Goal: Task Accomplishment & Management: Manage account settings

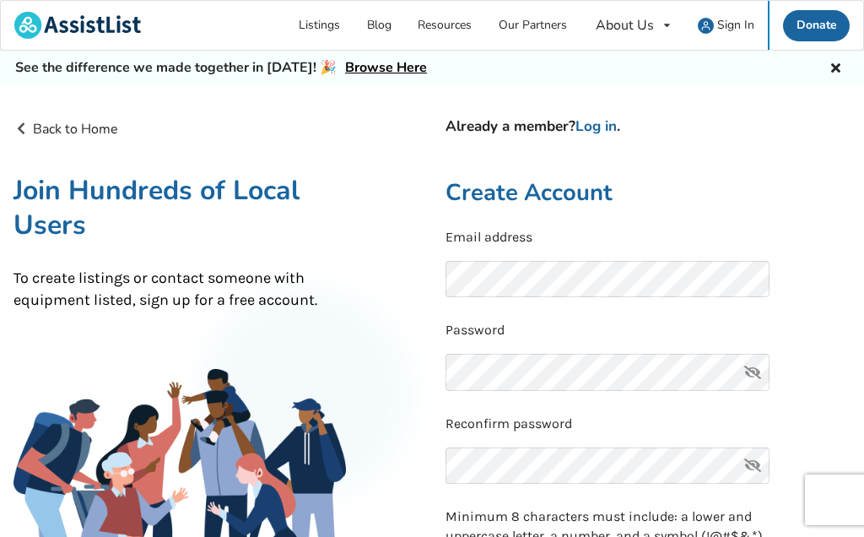
click at [606, 130] on link "Log in" at bounding box center [596, 125] width 41 height 19
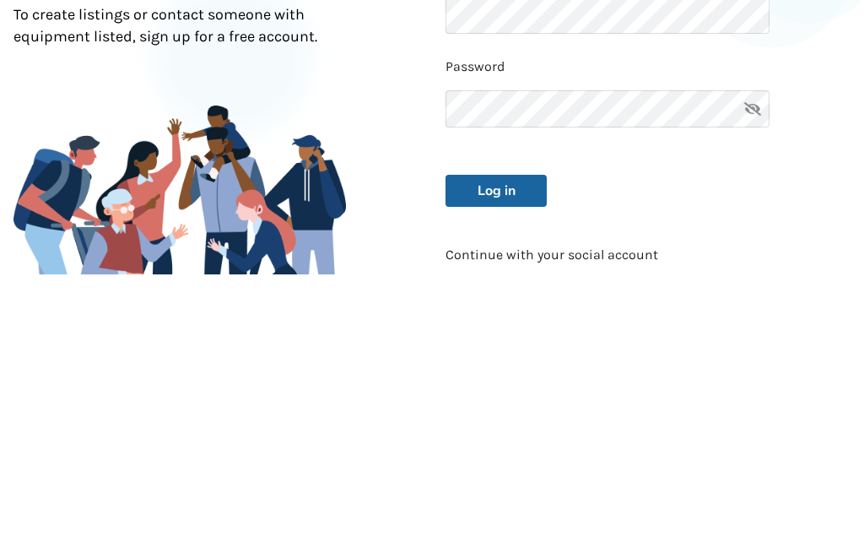
click at [494, 438] on button "Log in" at bounding box center [496, 454] width 101 height 32
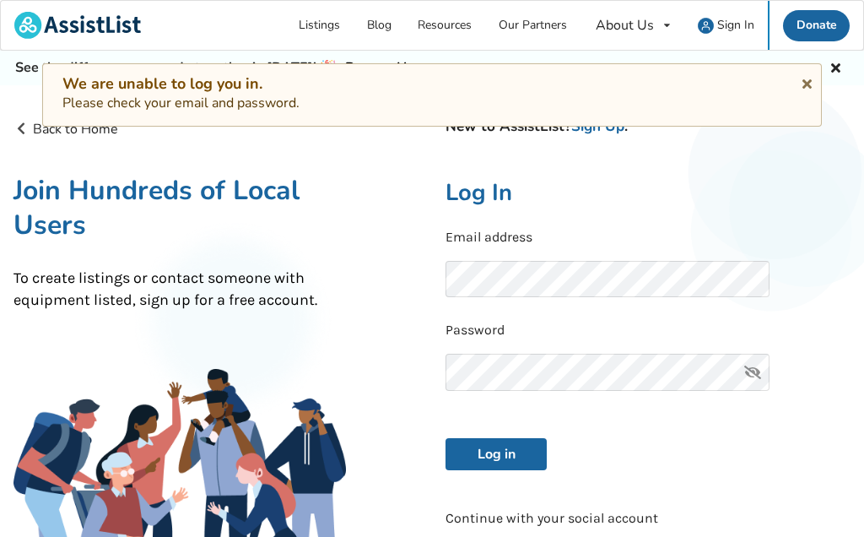
click at [808, 78] on icon at bounding box center [807, 81] width 16 height 14
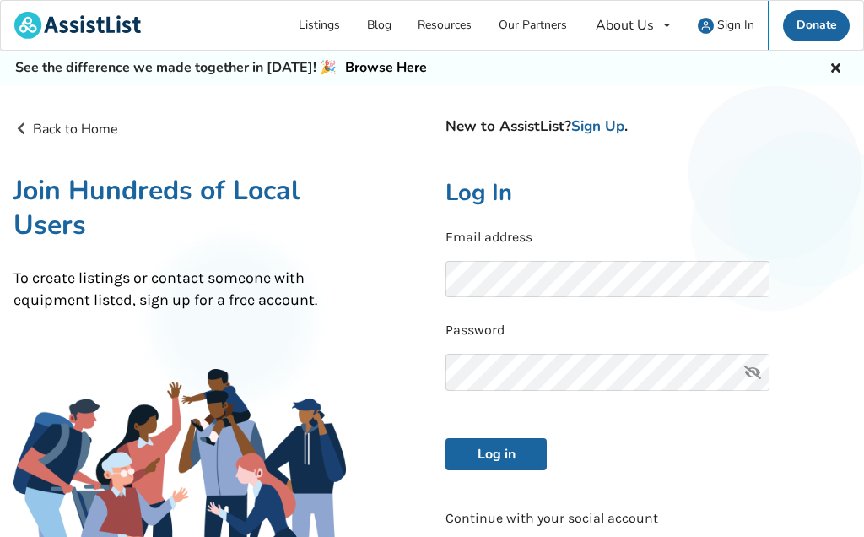
click at [597, 122] on link "Sign Up" at bounding box center [597, 125] width 53 height 19
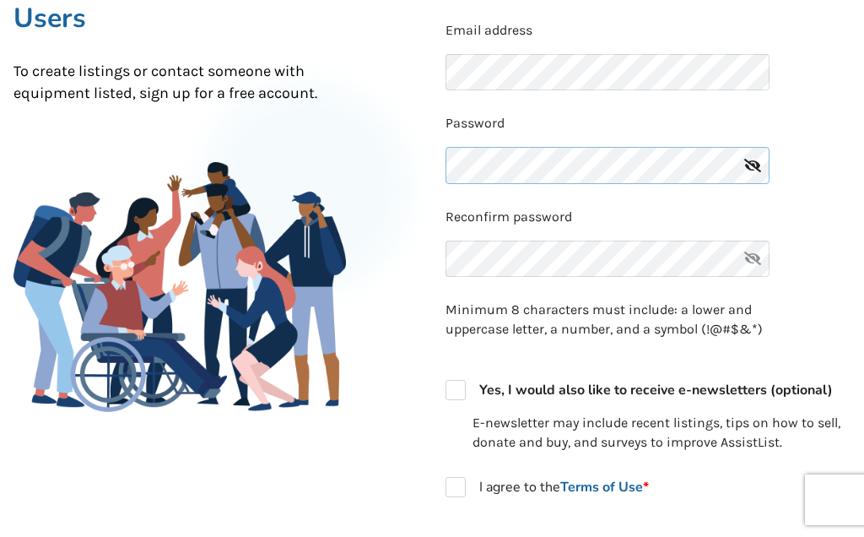
scroll to position [206, 0]
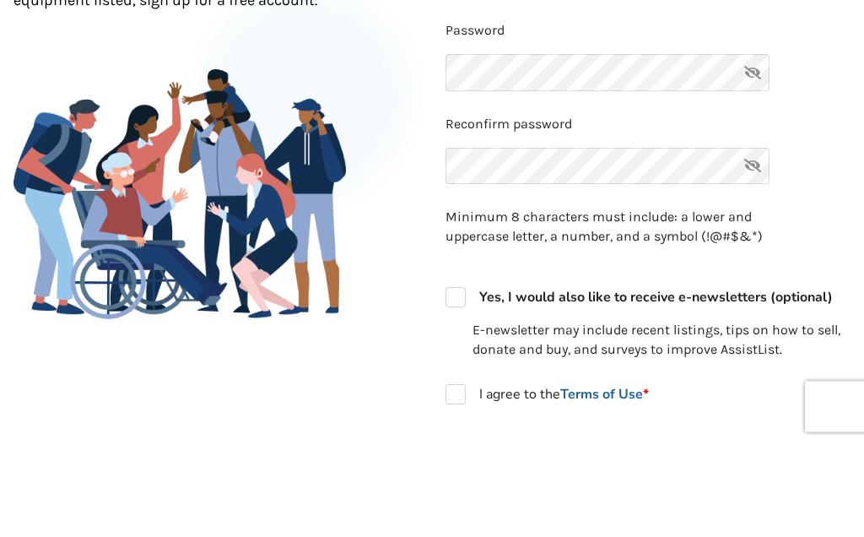
click at [759, 148] on icon at bounding box center [753, 166] width 34 height 37
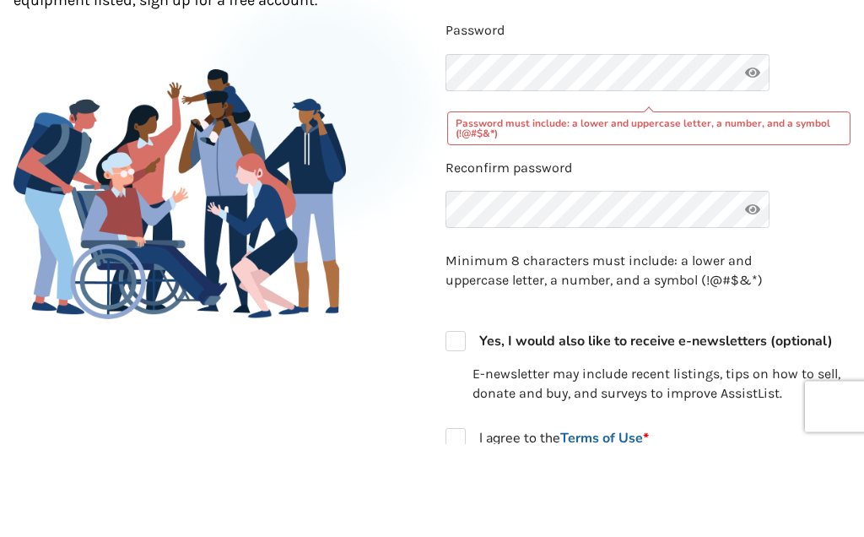
scroll to position [300, 0]
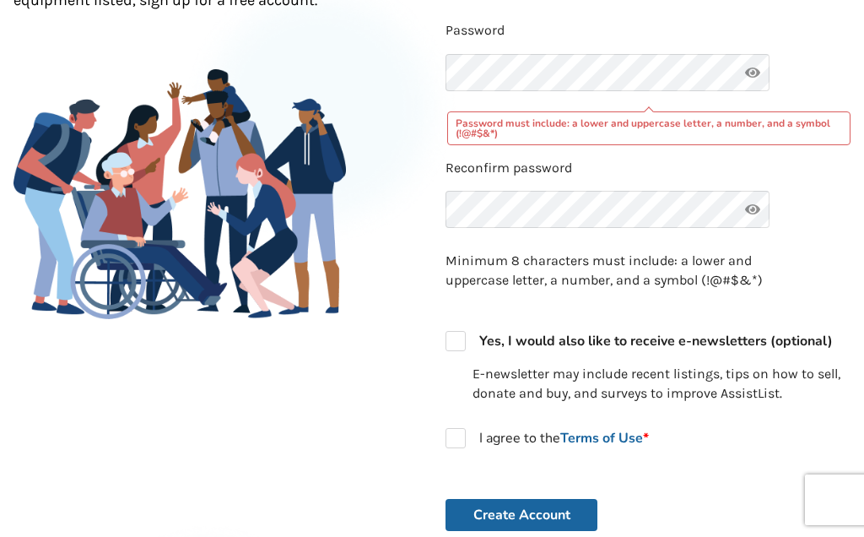
click at [807, 92] on div "Password Password must include: a lower and uppercase letter, a number, and a s…" at bounding box center [648, 82] width 405 height 123
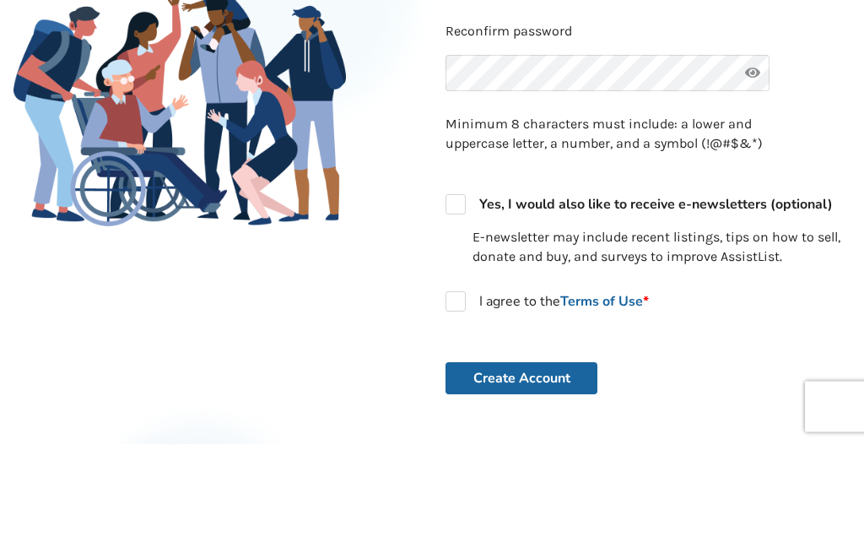
scroll to position [392, 0]
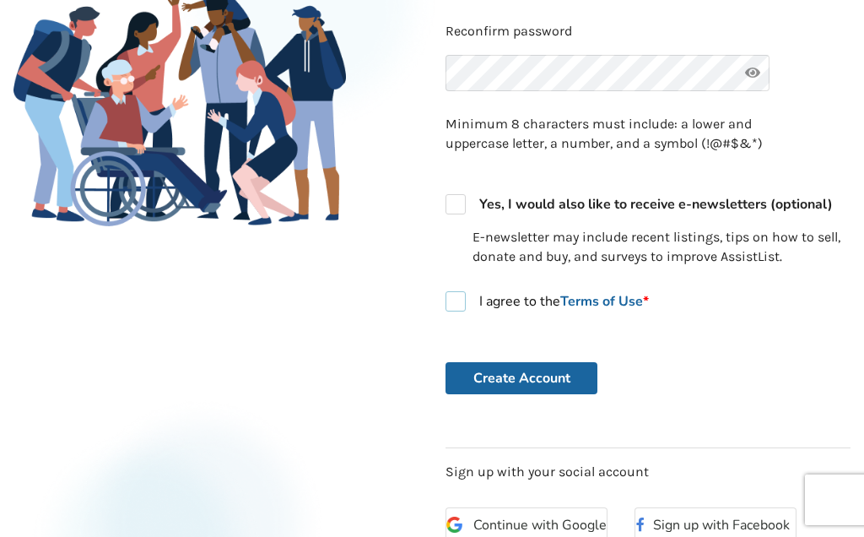
click at [450, 301] on label "I agree to the Terms of Use *" at bounding box center [547, 301] width 203 height 20
checkbox input "true"
click at [517, 368] on button "Create Account" at bounding box center [522, 378] width 152 height 32
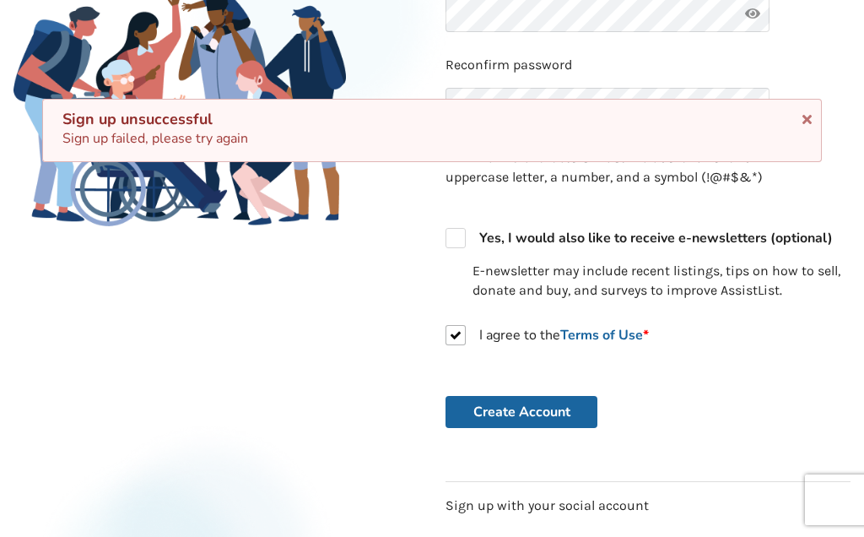
click at [512, 408] on button "Create Account" at bounding box center [522, 412] width 152 height 32
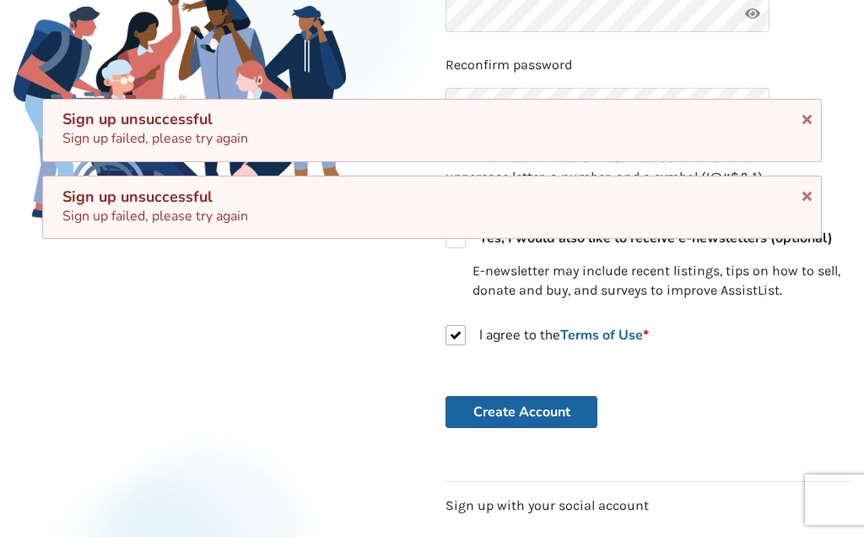
click at [808, 116] on icon at bounding box center [807, 117] width 16 height 14
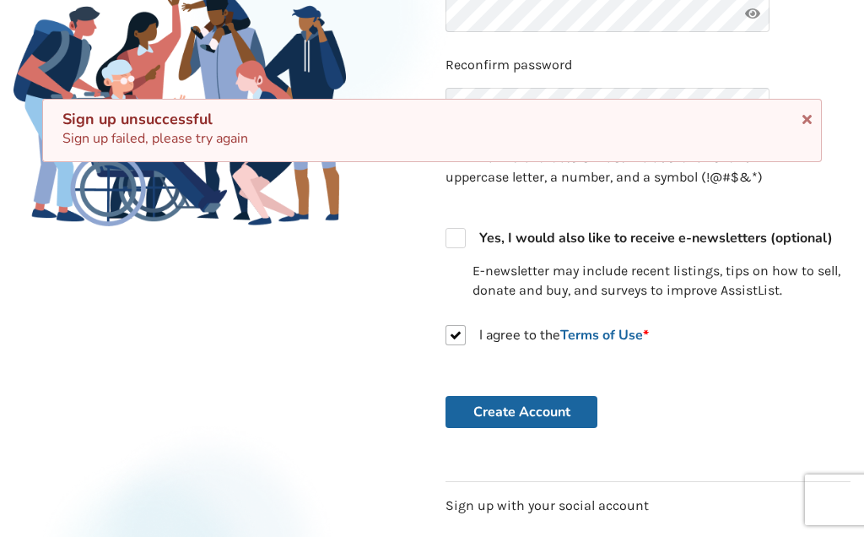
click at [812, 190] on form "Email address has already been taken Password Reconfirm password Minimum 8 char…" at bounding box center [648, 131] width 405 height 592
click at [809, 117] on icon at bounding box center [807, 117] width 16 height 14
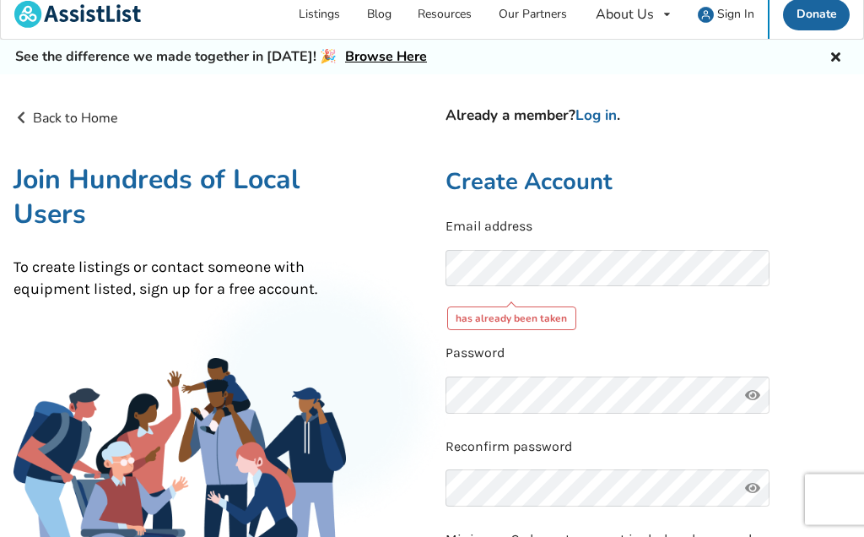
scroll to position [0, 0]
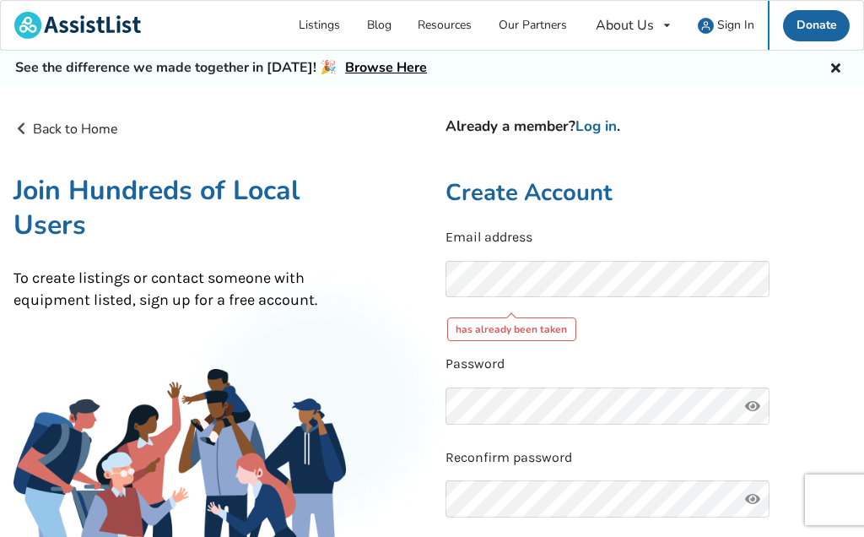
click at [603, 122] on link "Log in" at bounding box center [596, 125] width 41 height 19
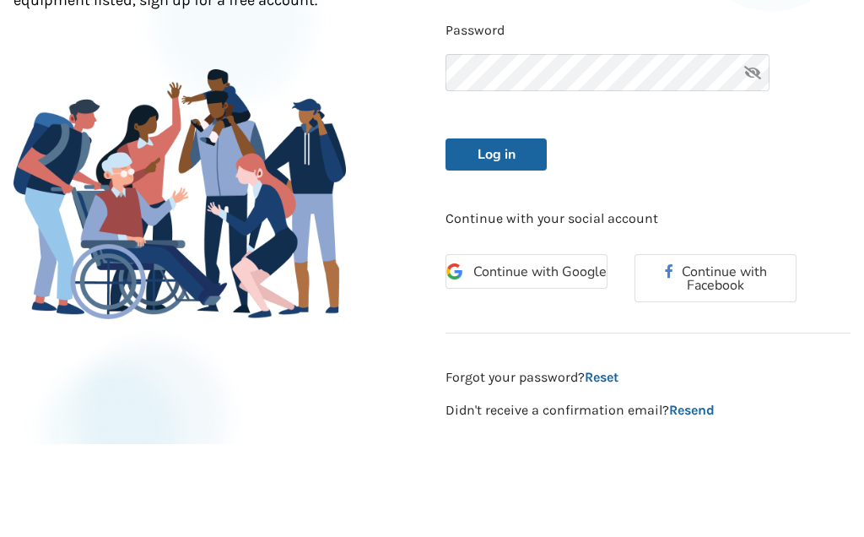
scroll to position [300, 0]
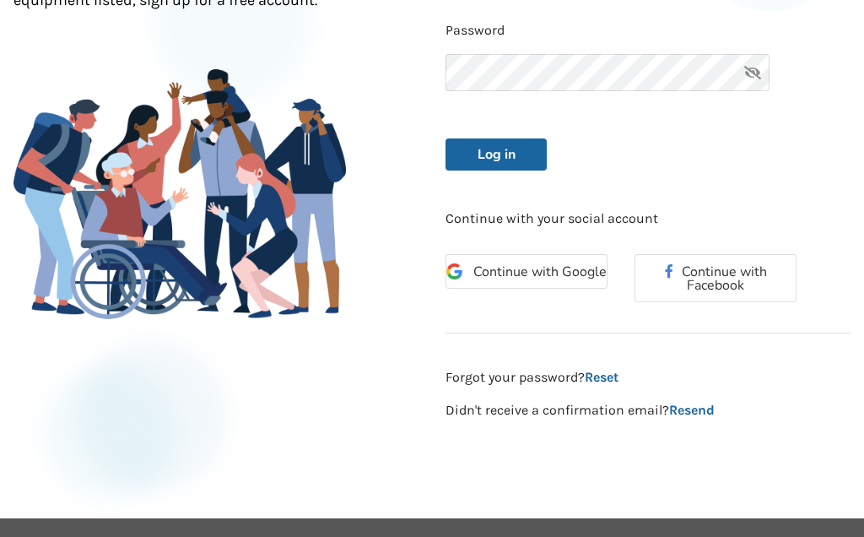
click at [485, 159] on button "Log in" at bounding box center [496, 154] width 101 height 32
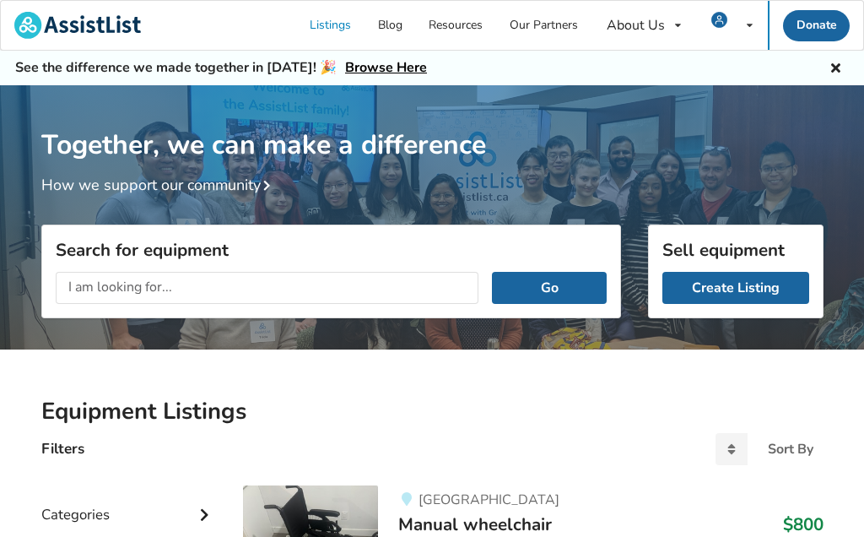
click at [75, 279] on input "text" at bounding box center [268, 288] width 424 height 32
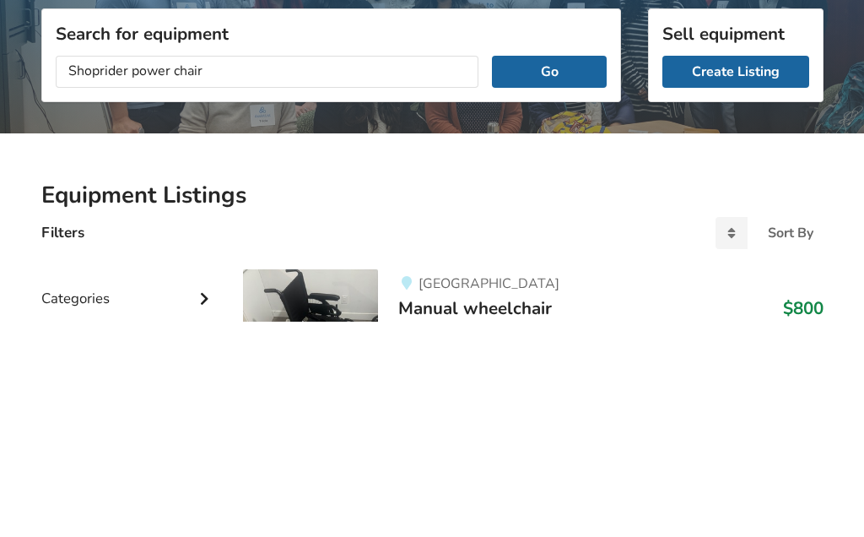
type input "Shoprider power chair"
click at [548, 272] on button "Go" at bounding box center [549, 288] width 114 height 32
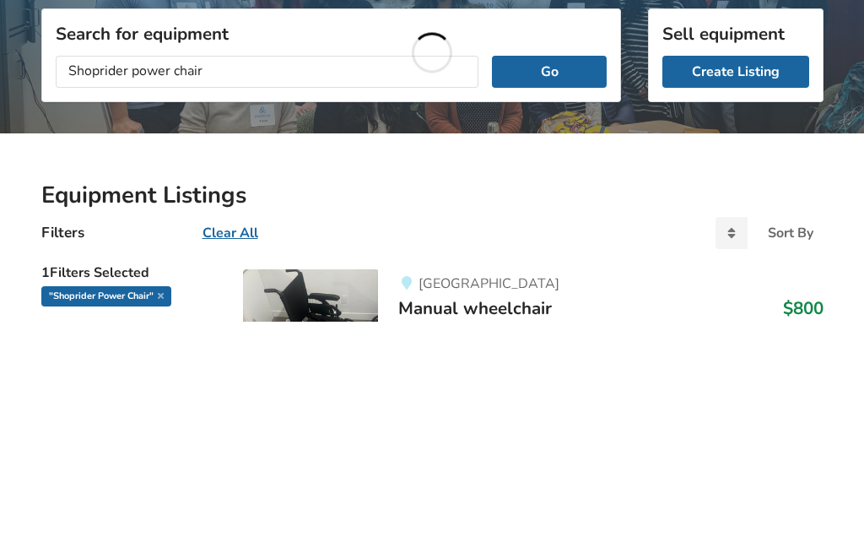
scroll to position [216, 0]
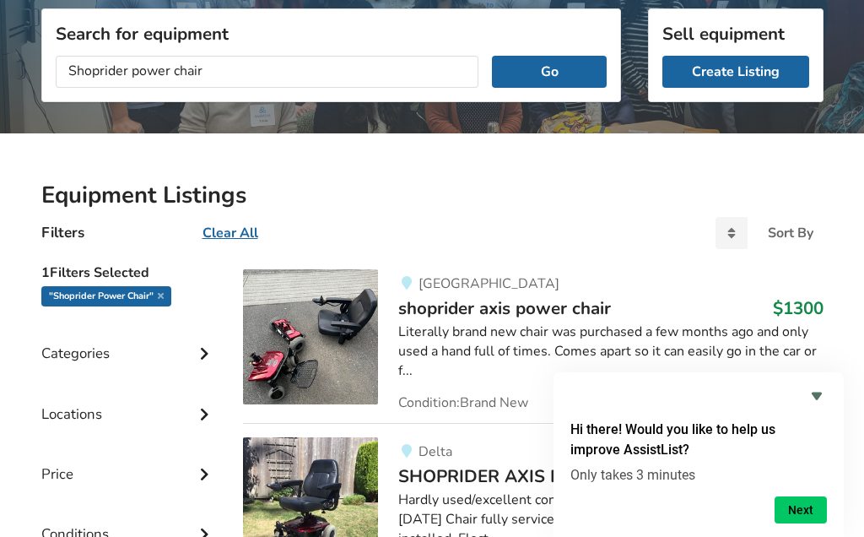
click at [816, 398] on icon "Hide survey" at bounding box center [817, 396] width 10 height 8
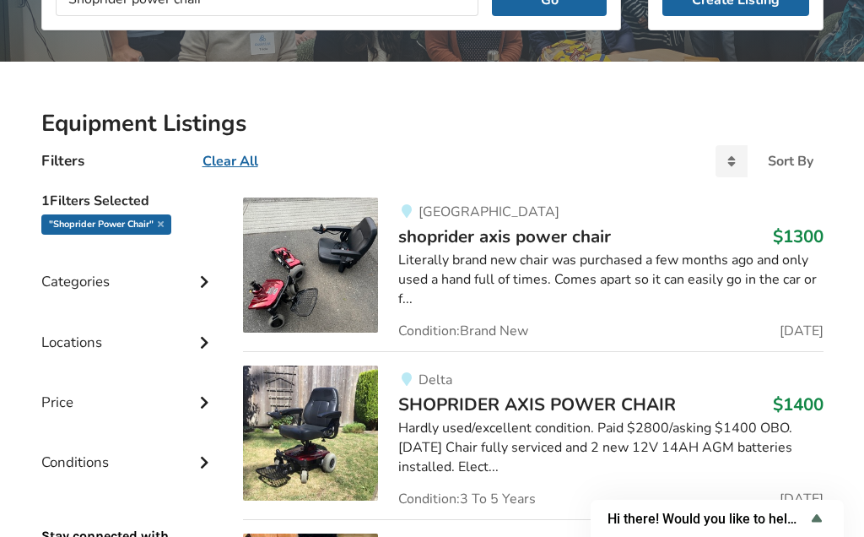
scroll to position [284, 0]
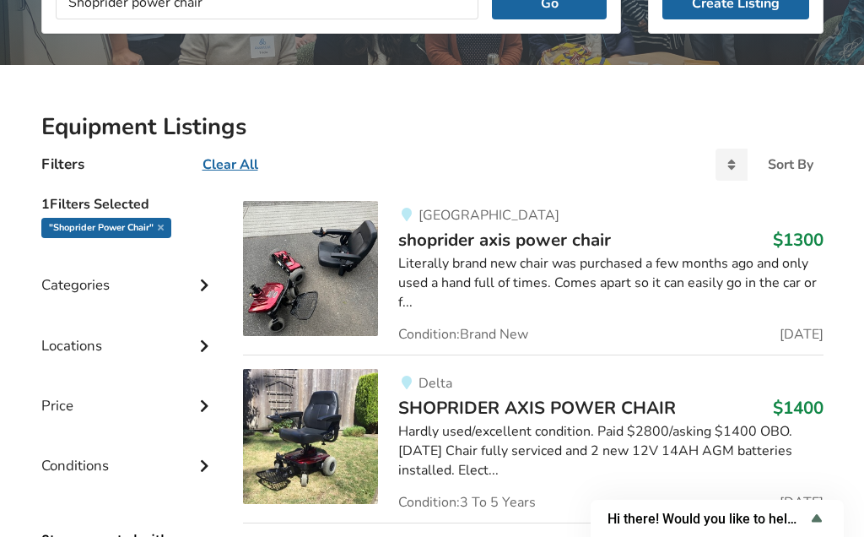
click at [481, 436] on div "Hardly used/excellent condition. Paid $2800/asking $1400 OBO. [DATE] Chair full…" at bounding box center [610, 451] width 425 height 58
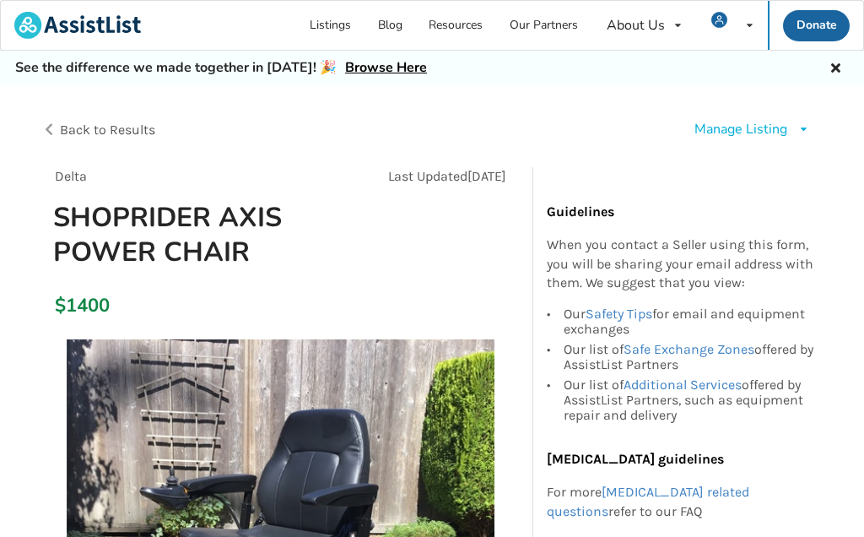
click at [798, 130] on icon at bounding box center [804, 129] width 13 height 10
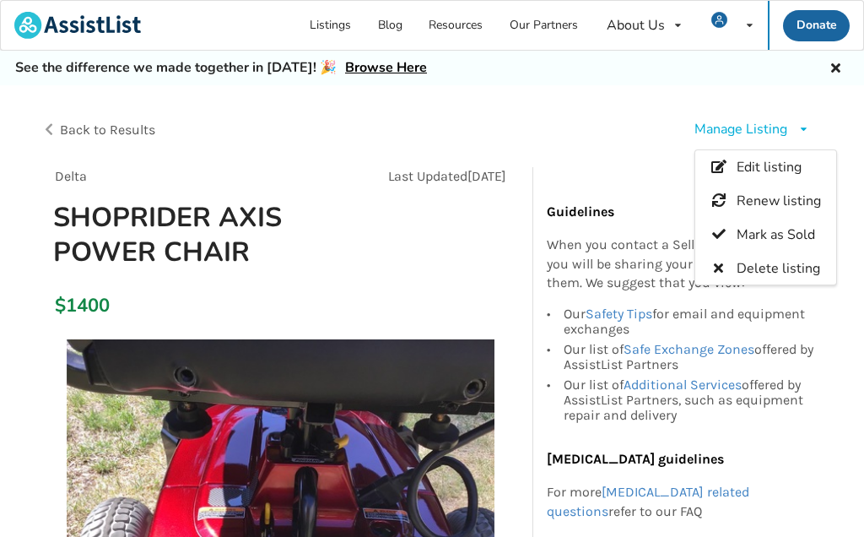
click at [774, 162] on span "Edit listing" at bounding box center [768, 167] width 65 height 19
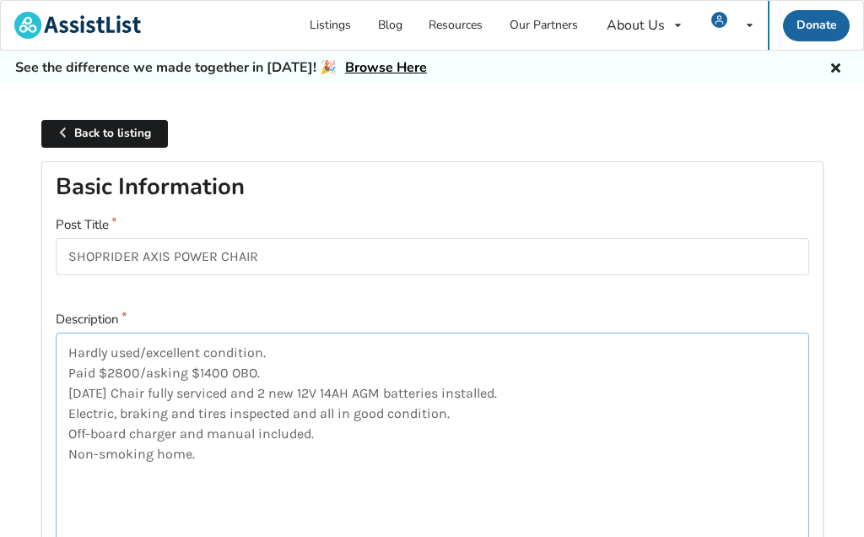
click at [274, 368] on textarea "Hardly used/excellent condition. Paid $2800/asking $1400 OBO. [DATE] Chair full…" at bounding box center [433, 444] width 754 height 223
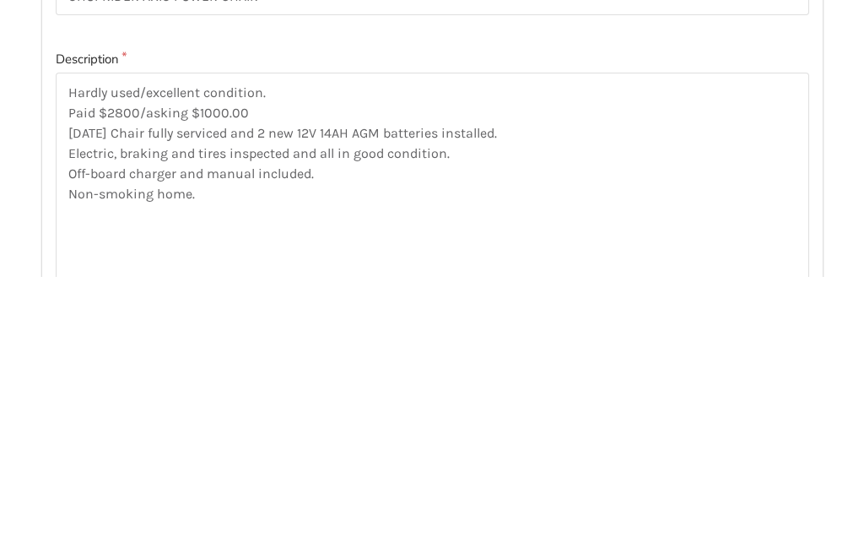
scroll to position [260, 0]
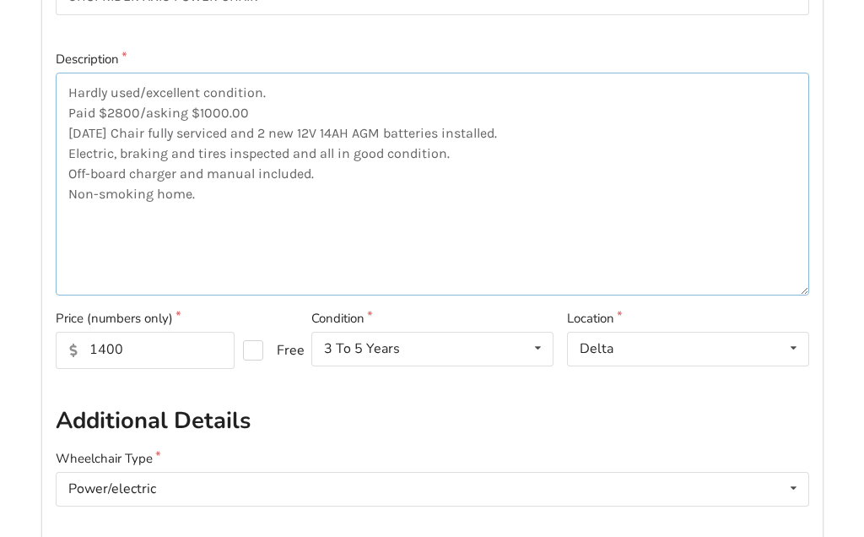
click at [261, 116] on textarea "Hardly used/excellent condition. Paid $2800/asking $1000.00 [DATE] Chair fully …" at bounding box center [433, 184] width 754 height 223
type textarea "Hardly used/excellent condition. Paid $2800/asking $1000 [DATE] Chair fully ser…"
click at [142, 344] on input "1400" at bounding box center [146, 350] width 180 height 37
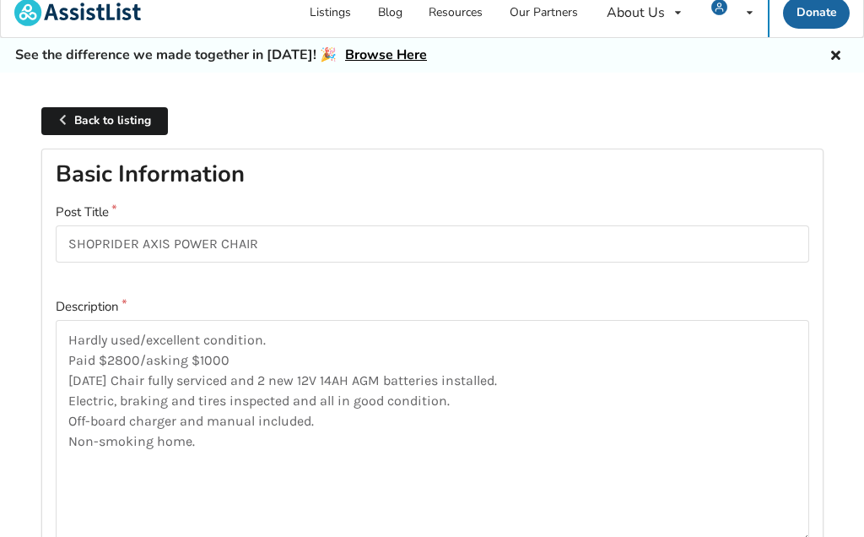
scroll to position [0, 0]
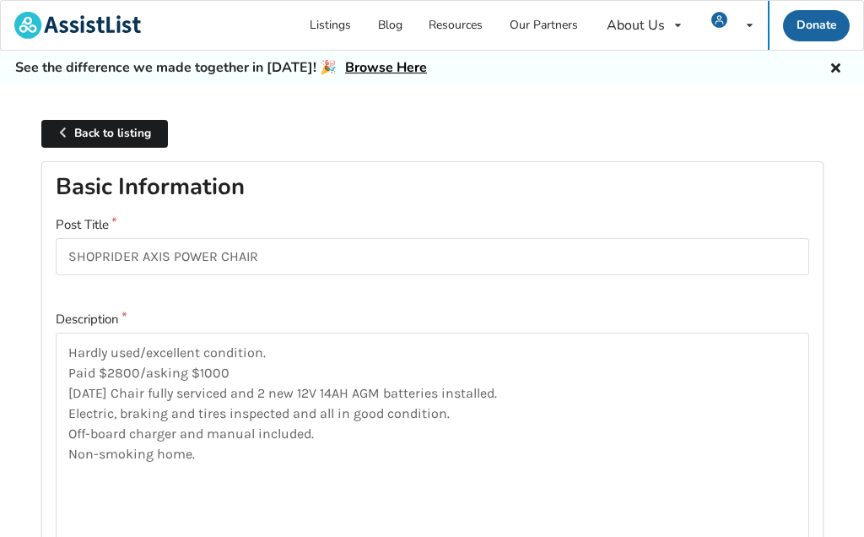
type input "1000"
click at [279, 249] on input "SHOPRIDER AXIS POWER CHAIR" at bounding box center [433, 257] width 754 height 38
type input "SHOPRIDER AXIS POWER CHAIR $1000"
click at [832, 66] on icon at bounding box center [836, 66] width 16 height 14
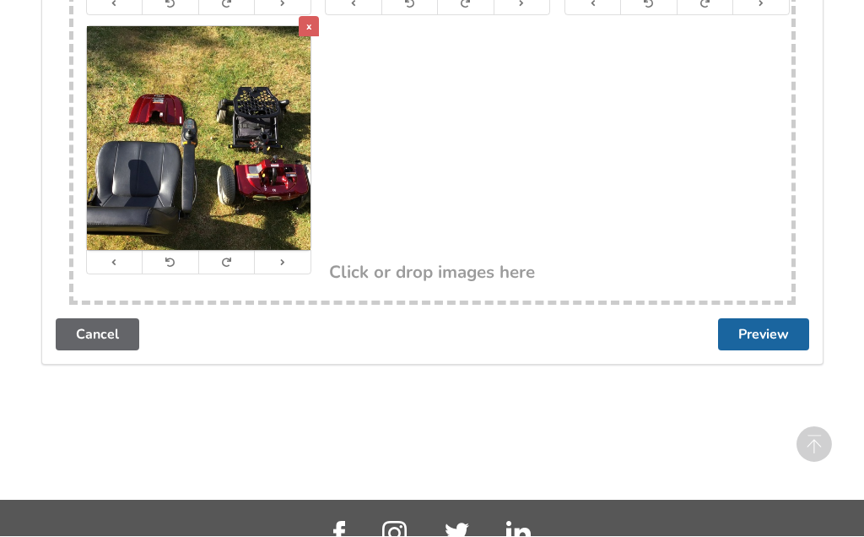
scroll to position [3451, 0]
click at [764, 319] on button "Preview" at bounding box center [763, 335] width 91 height 32
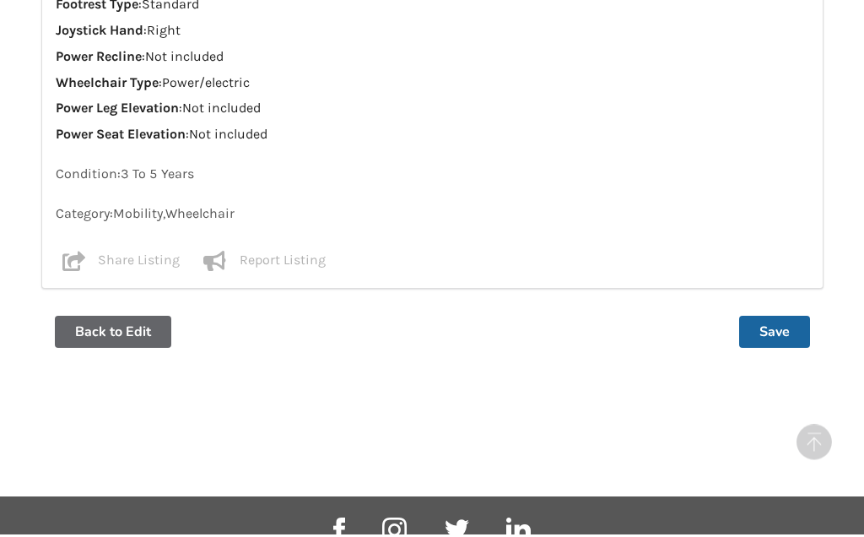
scroll to position [1745, 0]
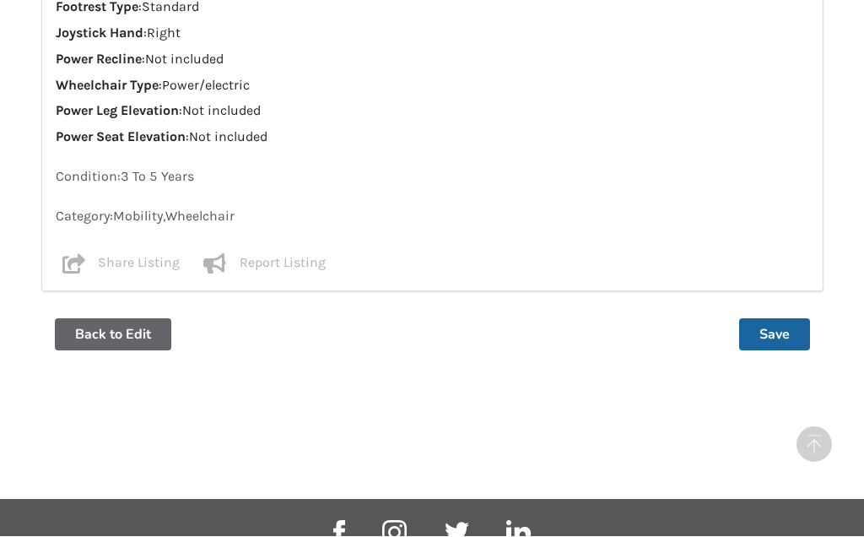
click at [776, 319] on button "Save" at bounding box center [774, 335] width 71 height 32
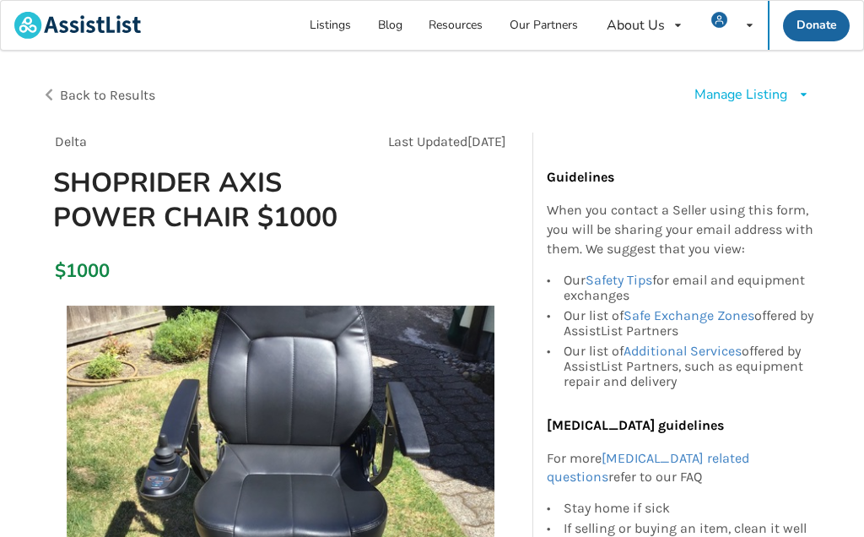
click at [814, 88] on div "Manage Listing Edit listing Renew listing Mark as Sold Delete listing" at bounding box center [628, 95] width 392 height 47
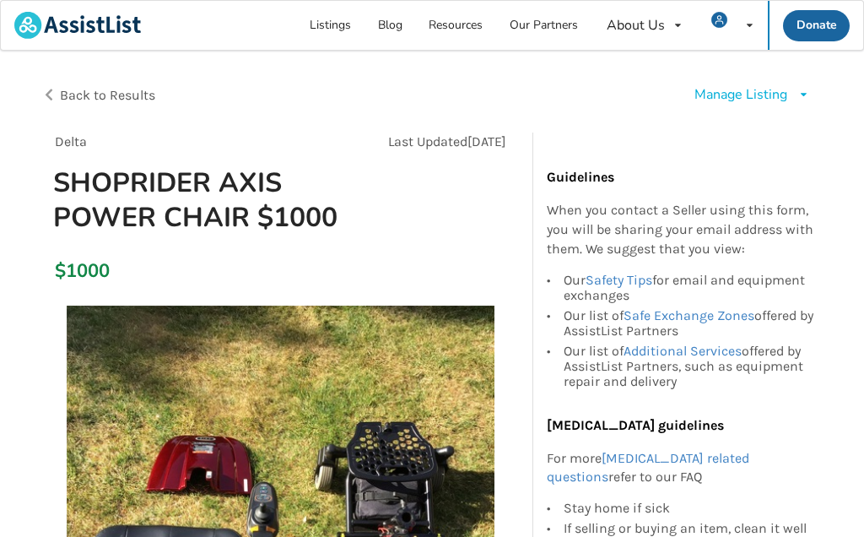
click at [801, 95] on icon at bounding box center [804, 94] width 13 height 10
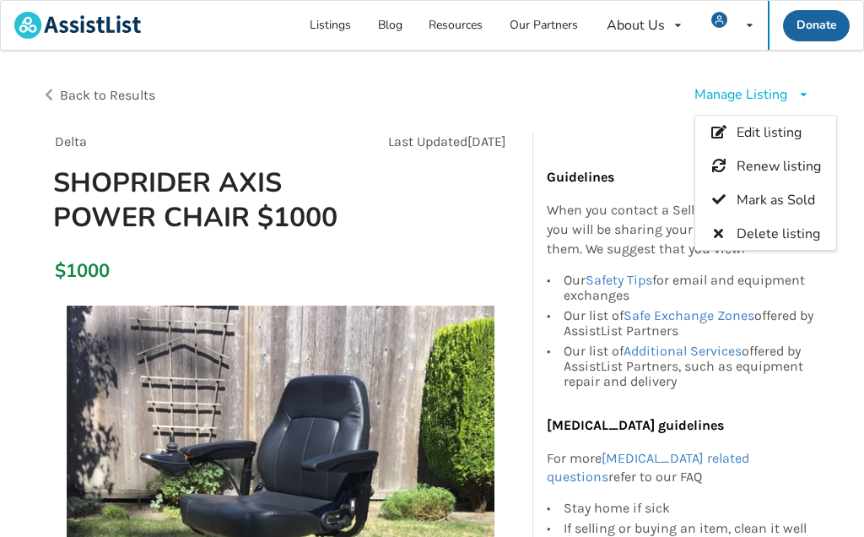
click at [336, 31] on link "Listings" at bounding box center [331, 25] width 68 height 49
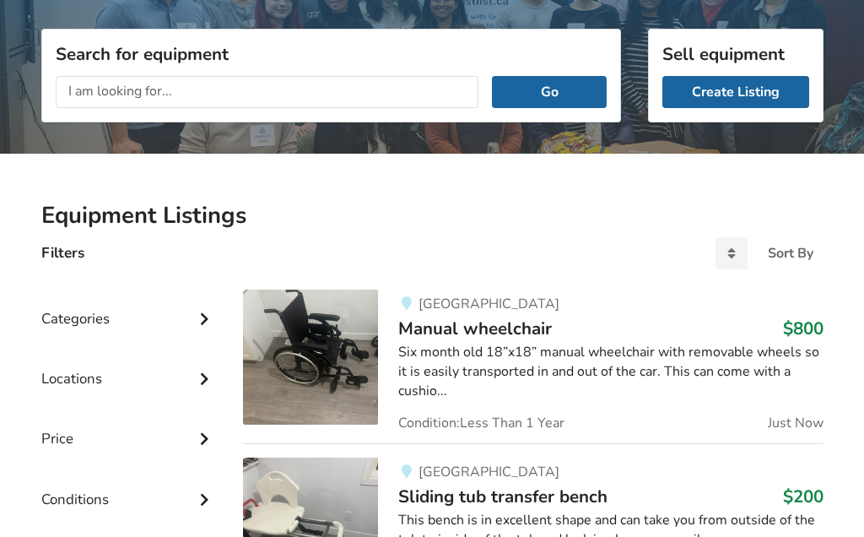
click at [83, 82] on input "text" at bounding box center [268, 92] width 424 height 32
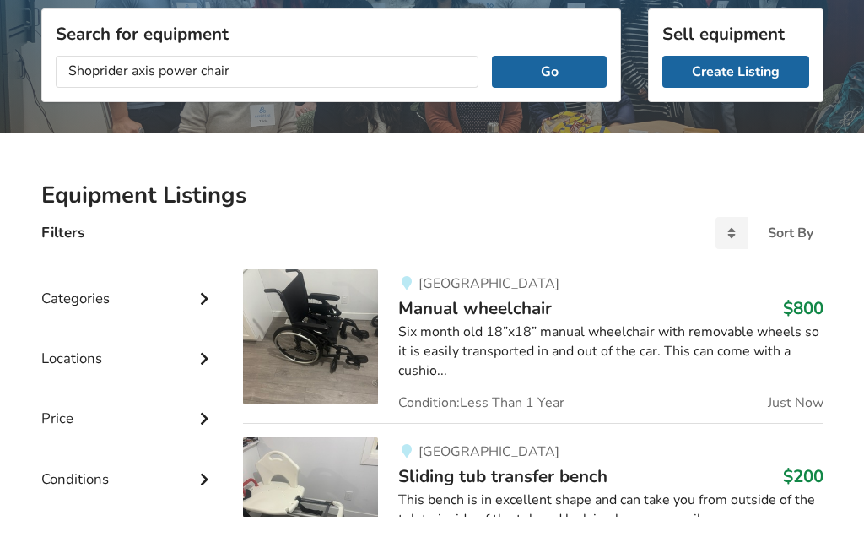
type input "Shoprider axis power chair"
click at [551, 77] on button "Go" at bounding box center [549, 93] width 114 height 32
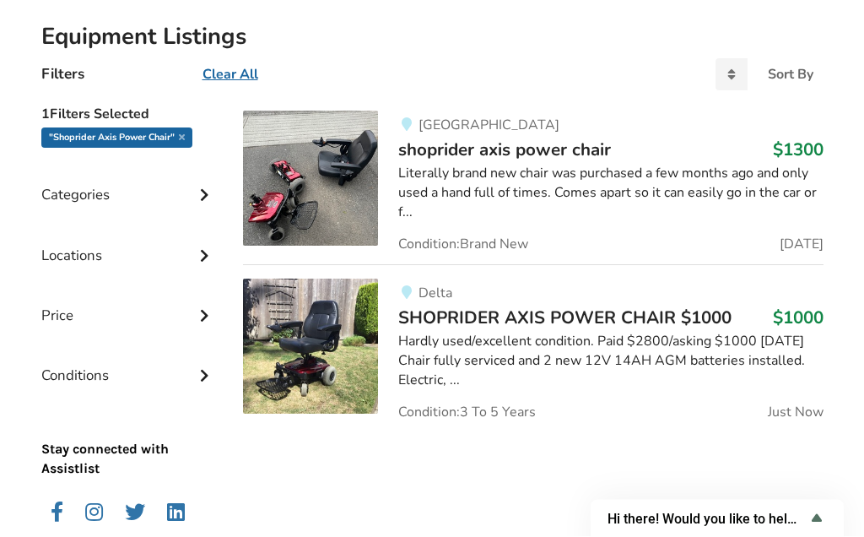
scroll to position [370, 0]
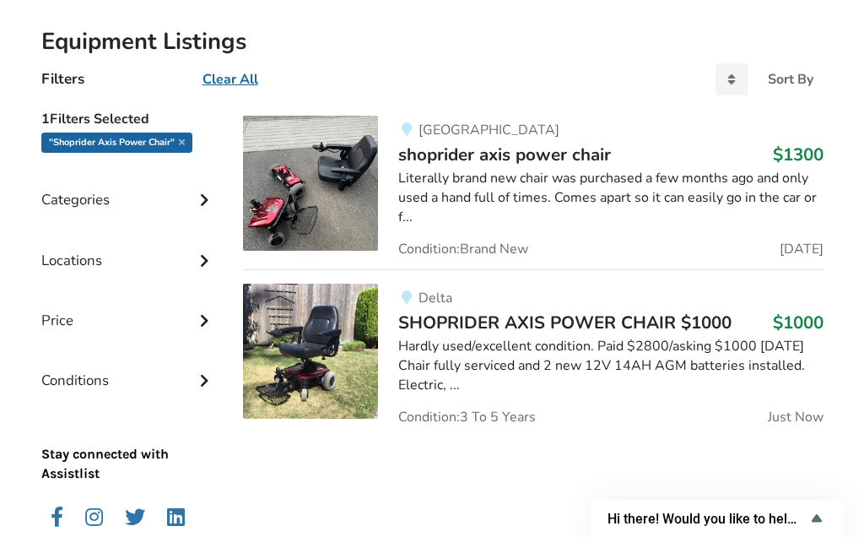
click at [203, 197] on icon at bounding box center [204, 198] width 17 height 14
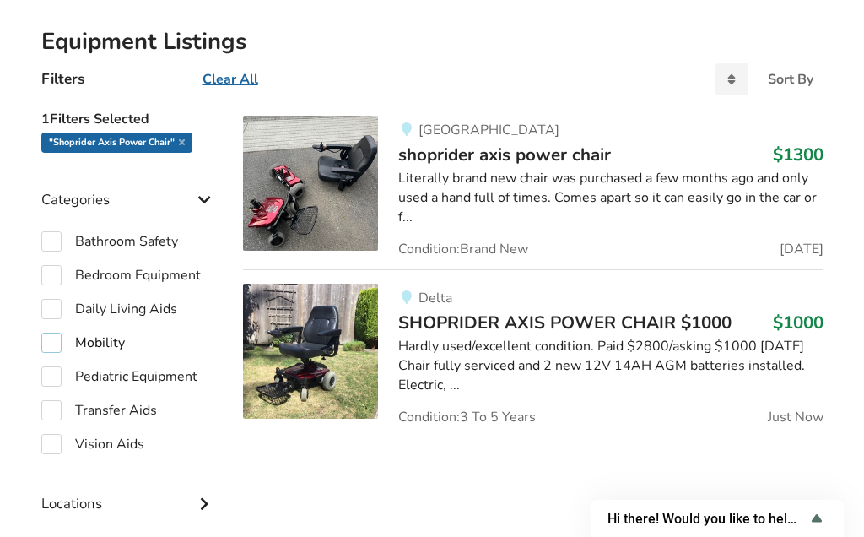
click at [59, 337] on label "Mobility" at bounding box center [83, 343] width 84 height 20
checkbox input "true"
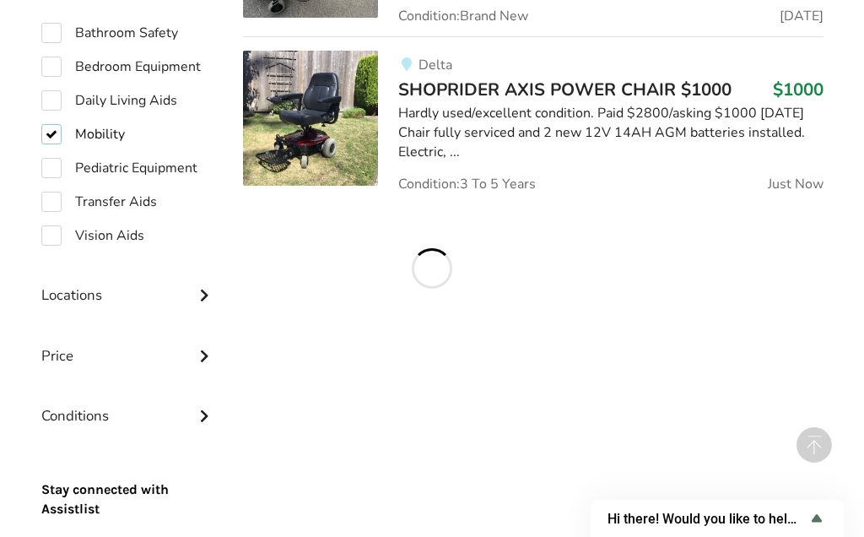
scroll to position [606, 0]
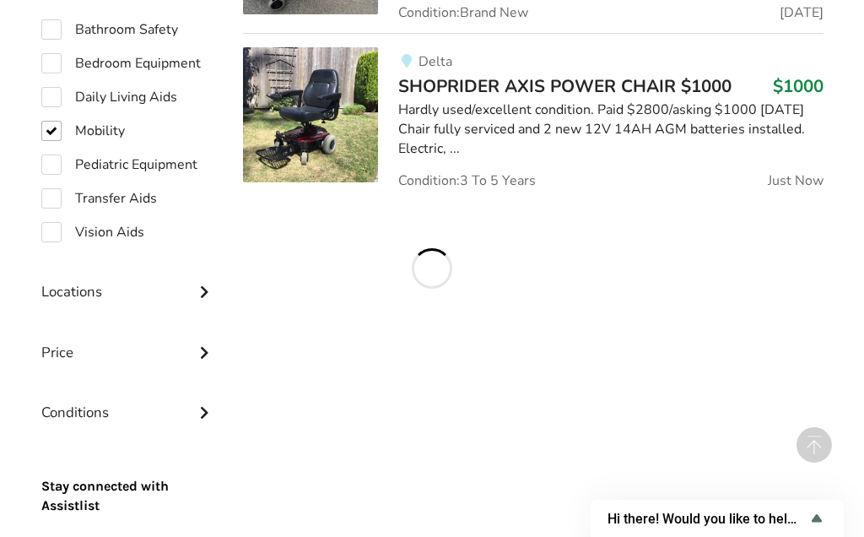
click at [207, 289] on icon at bounding box center [204, 290] width 17 height 14
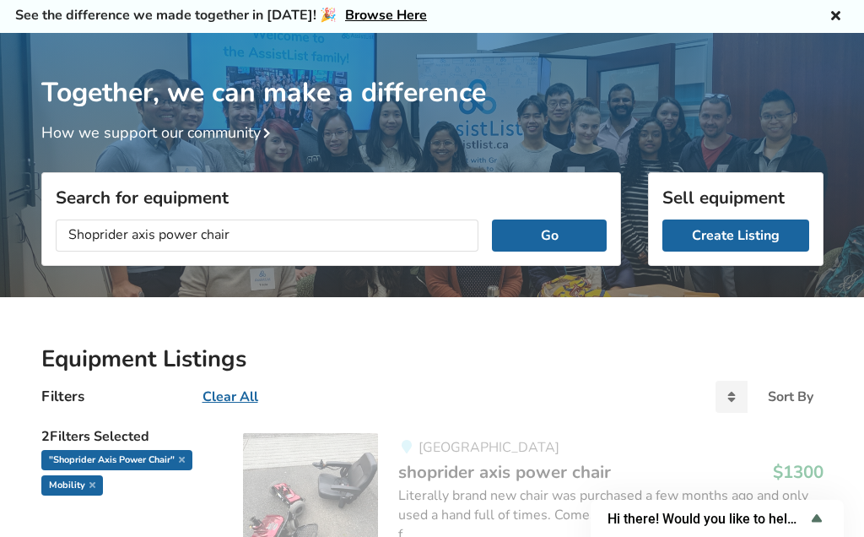
scroll to position [0, 0]
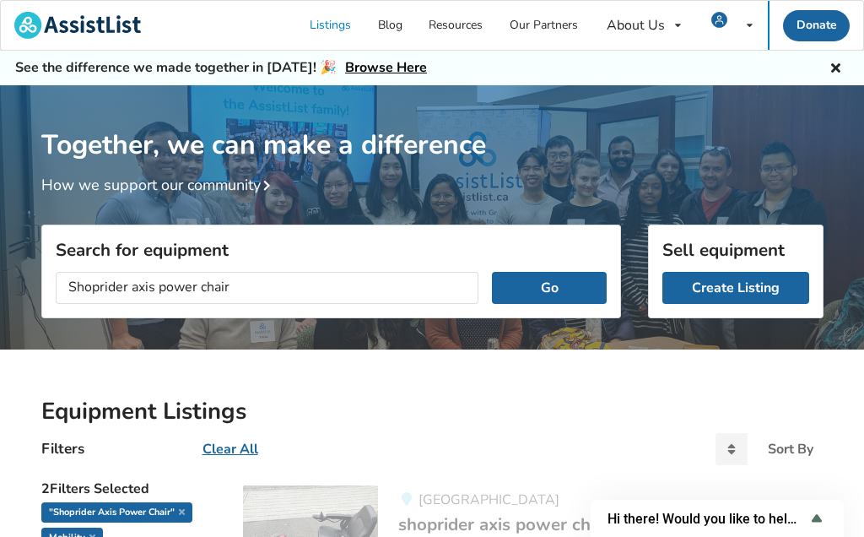
click at [840, 68] on icon at bounding box center [836, 66] width 16 height 14
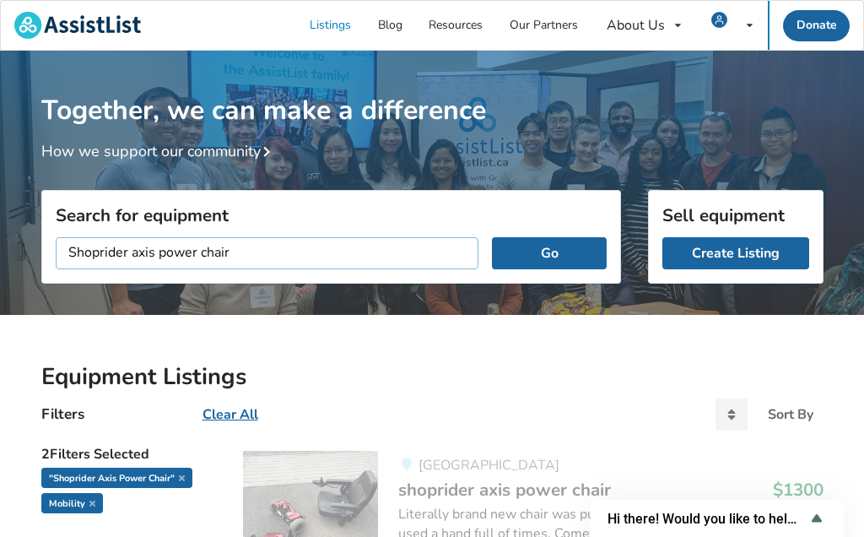
click at [249, 252] on input "Shoprider axis power chair" at bounding box center [268, 253] width 424 height 32
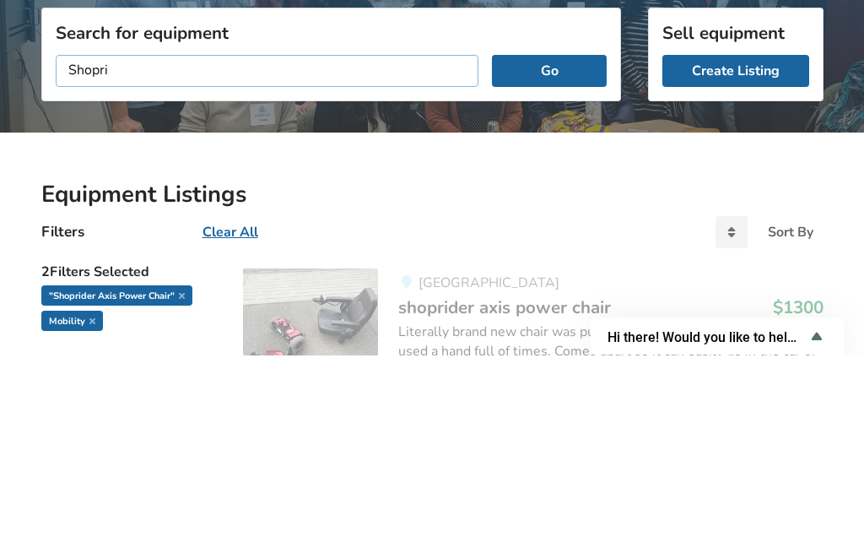
type input "Shopr"
click at [557, 237] on button "Go" at bounding box center [549, 253] width 114 height 32
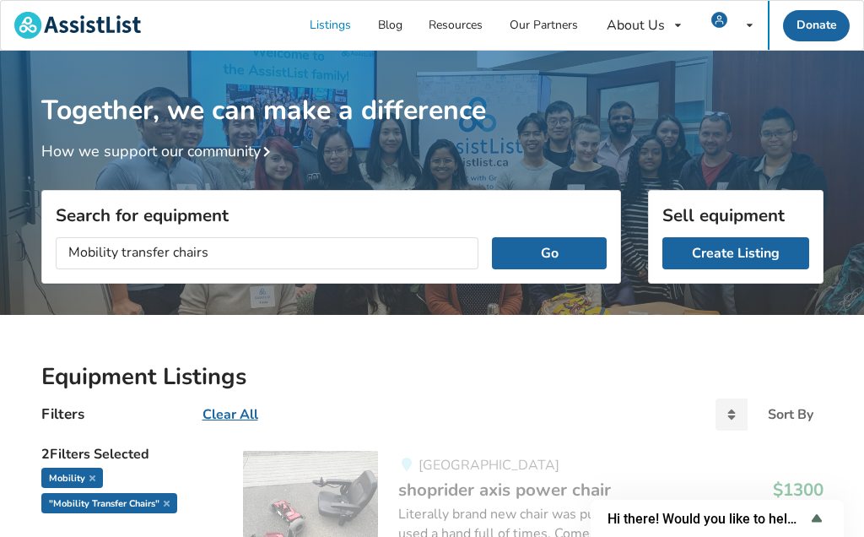
click at [779, 524] on span "Hi there! Would you like to help us improve AssistList?" at bounding box center [707, 519] width 199 height 16
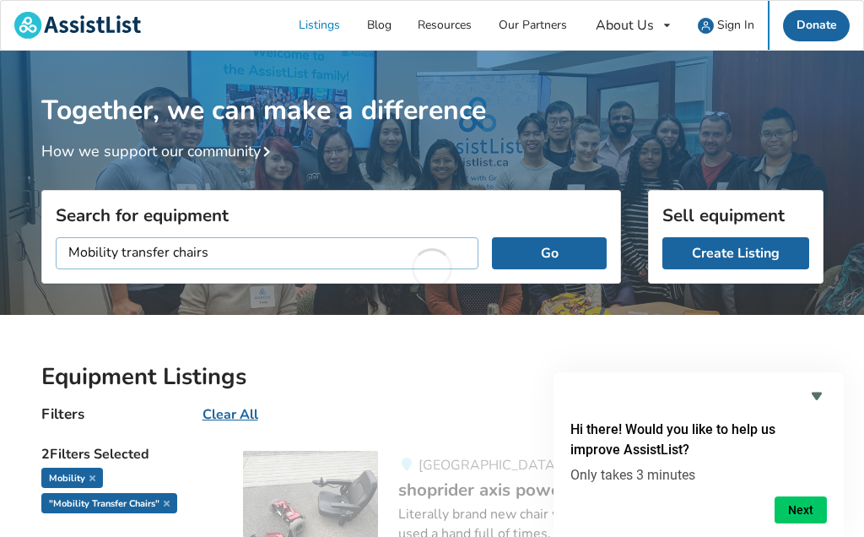
click at [237, 252] on input "Mobility transfer chairs" at bounding box center [268, 253] width 424 height 32
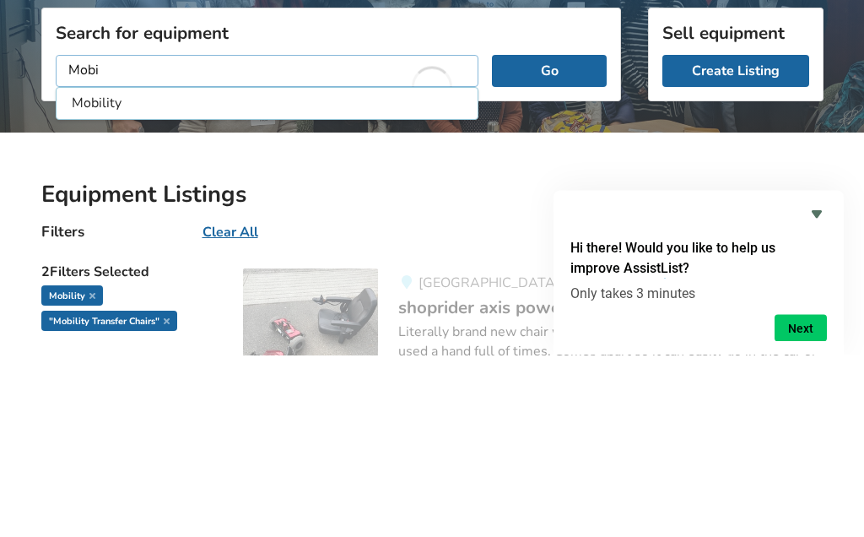
type input "Mob"
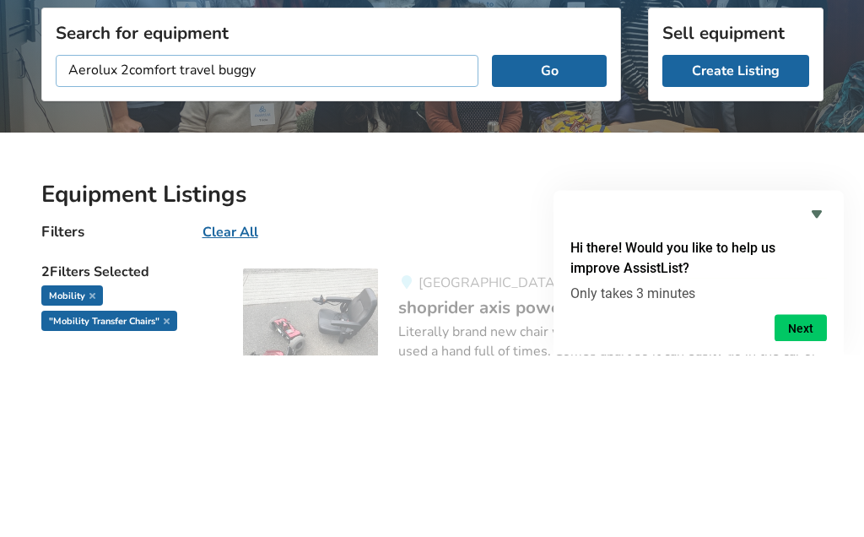
type input "Aerolux 2comfort travel buggy"
click at [537, 237] on button "Go" at bounding box center [549, 253] width 114 height 32
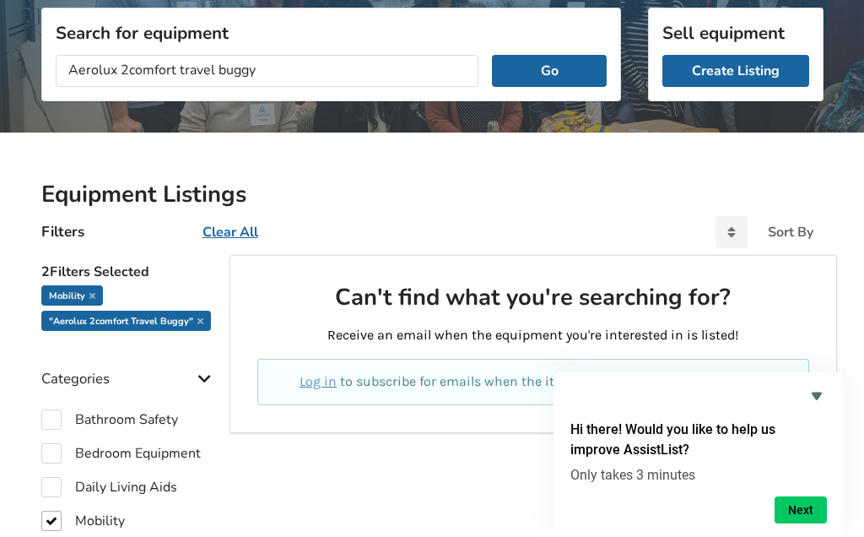
click at [816, 395] on icon "Hide survey" at bounding box center [817, 396] width 10 height 8
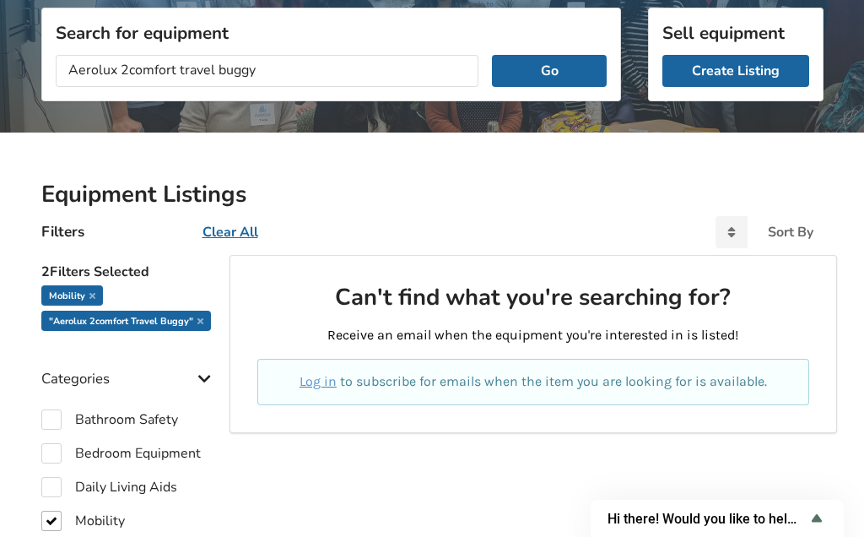
click at [549, 71] on button "Go" at bounding box center [549, 71] width 114 height 32
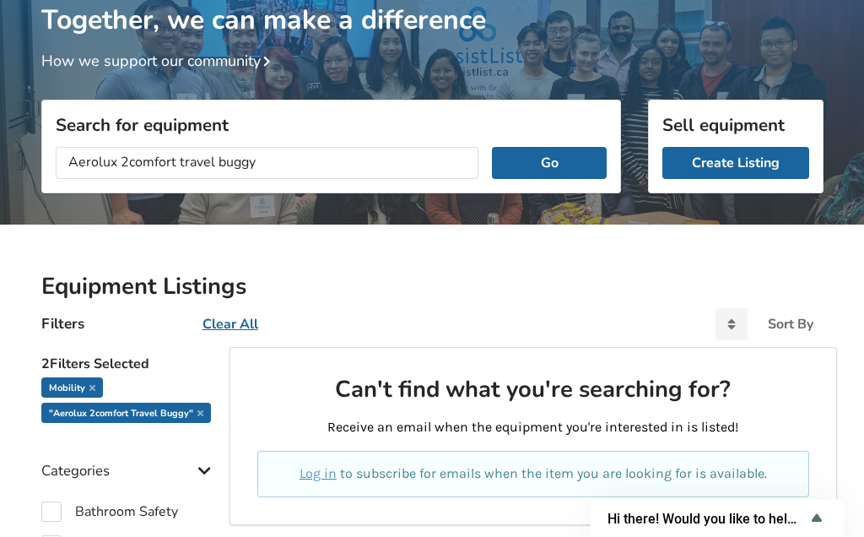
scroll to position [0, 0]
